Goal: Information Seeking & Learning: Learn about a topic

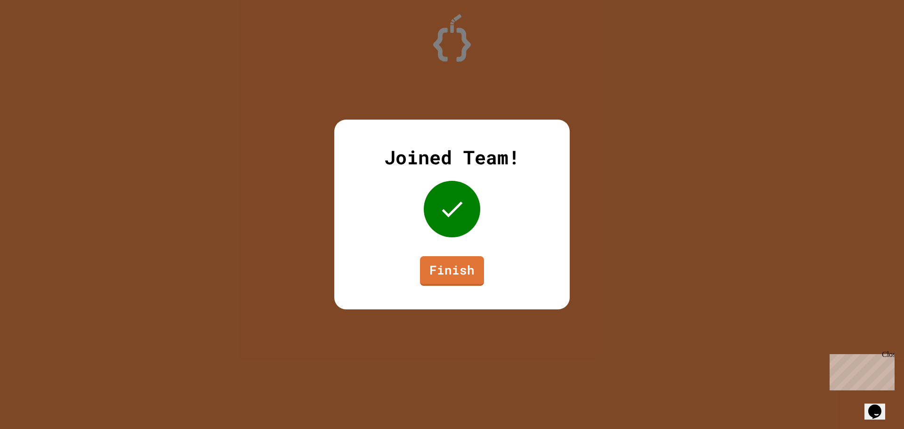
click at [475, 263] on link "Finish" at bounding box center [452, 271] width 64 height 30
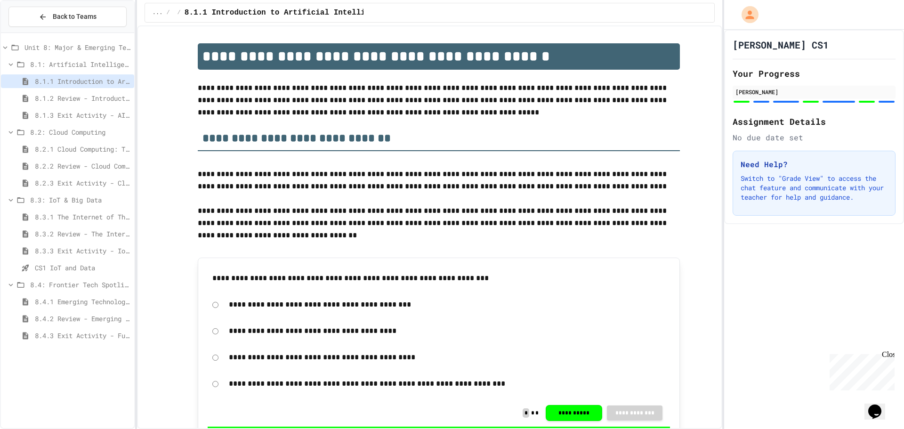
click at [74, 103] on span "8.1.2 Review - Introduction to Artificial Intelligence" at bounding box center [83, 98] width 96 height 10
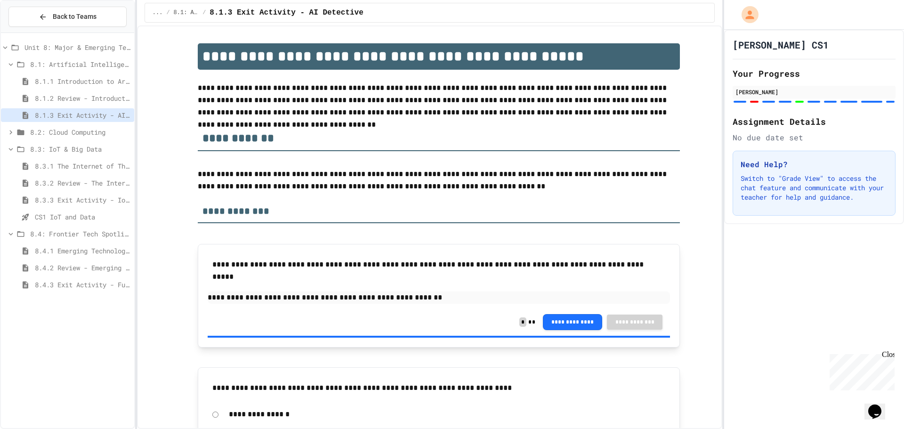
click at [82, 152] on span "8.3: IoT & Big Data" at bounding box center [80, 149] width 100 height 10
click at [80, 147] on span "8.3: IoT & Big Data" at bounding box center [80, 149] width 100 height 10
click at [74, 133] on span "8.2: Cloud Computing" at bounding box center [80, 132] width 100 height 10
click at [74, 148] on span "8.2.1 Cloud Computing: Transforming the Digital World" at bounding box center [83, 149] width 96 height 10
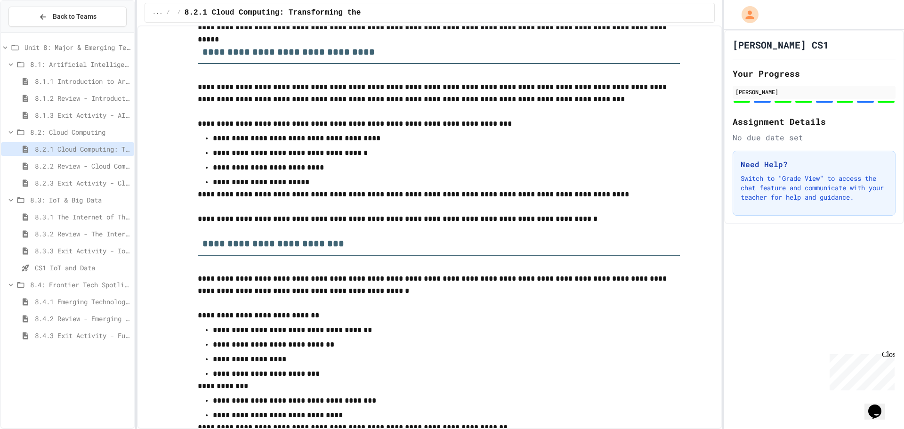
scroll to position [895, 0]
